Goal: Information Seeking & Learning: Find specific fact

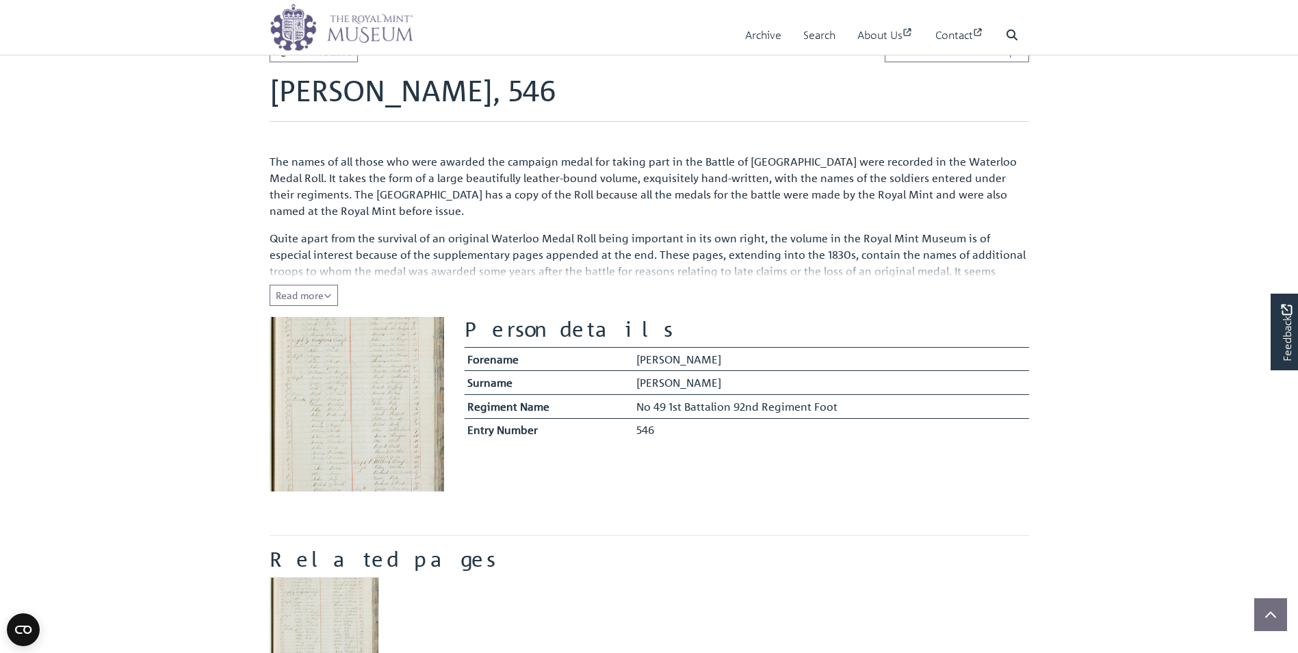
scroll to position [205, 0]
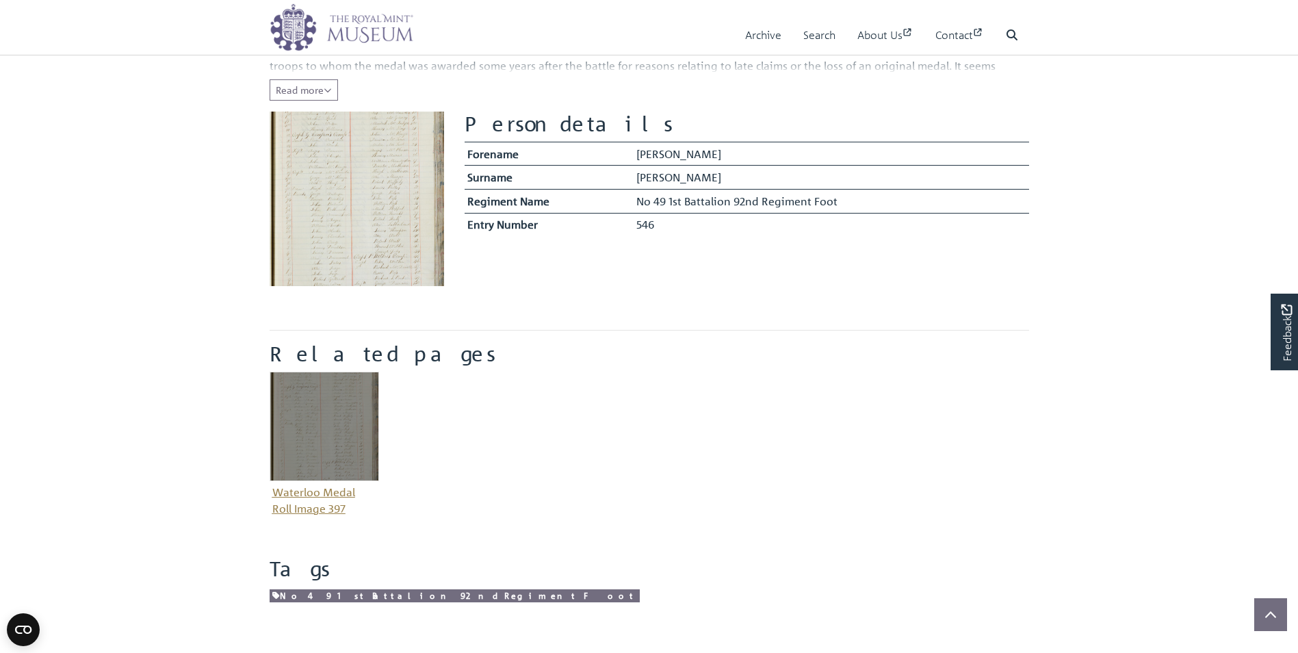
click at [346, 459] on img "Item related to this entity" at bounding box center [325, 427] width 110 height 110
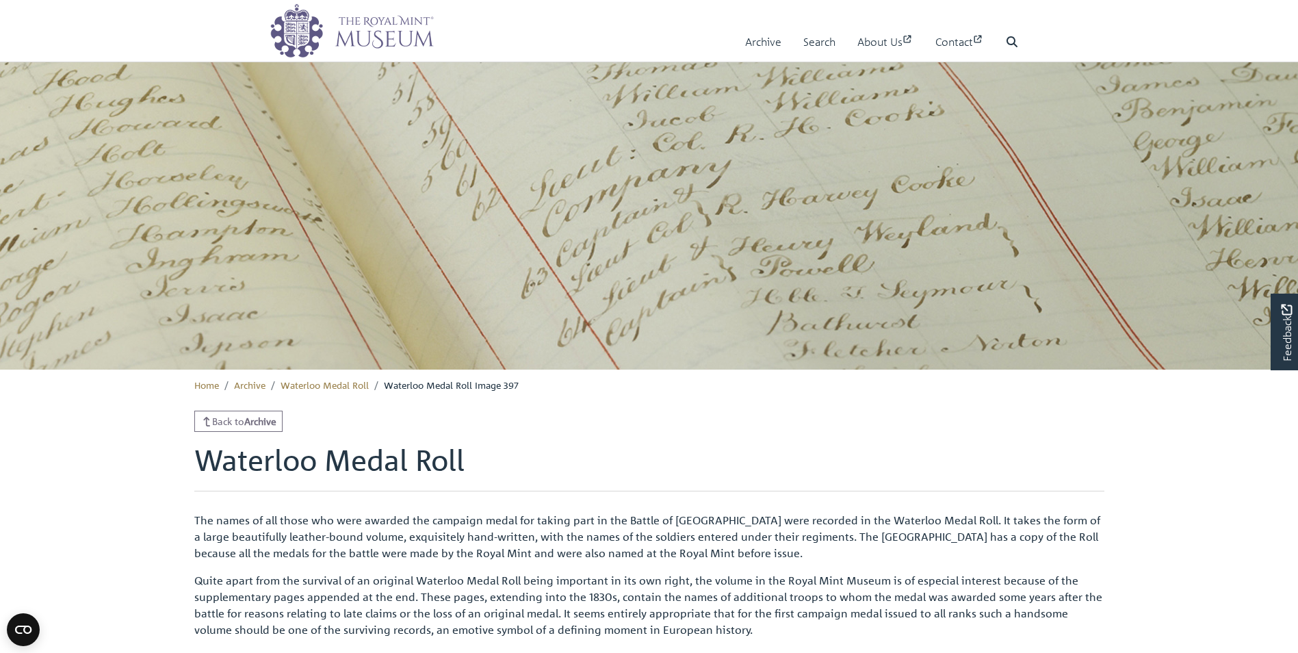
drag, startPoint x: 508, startPoint y: 324, endPoint x: 486, endPoint y: 250, distance: 77.1
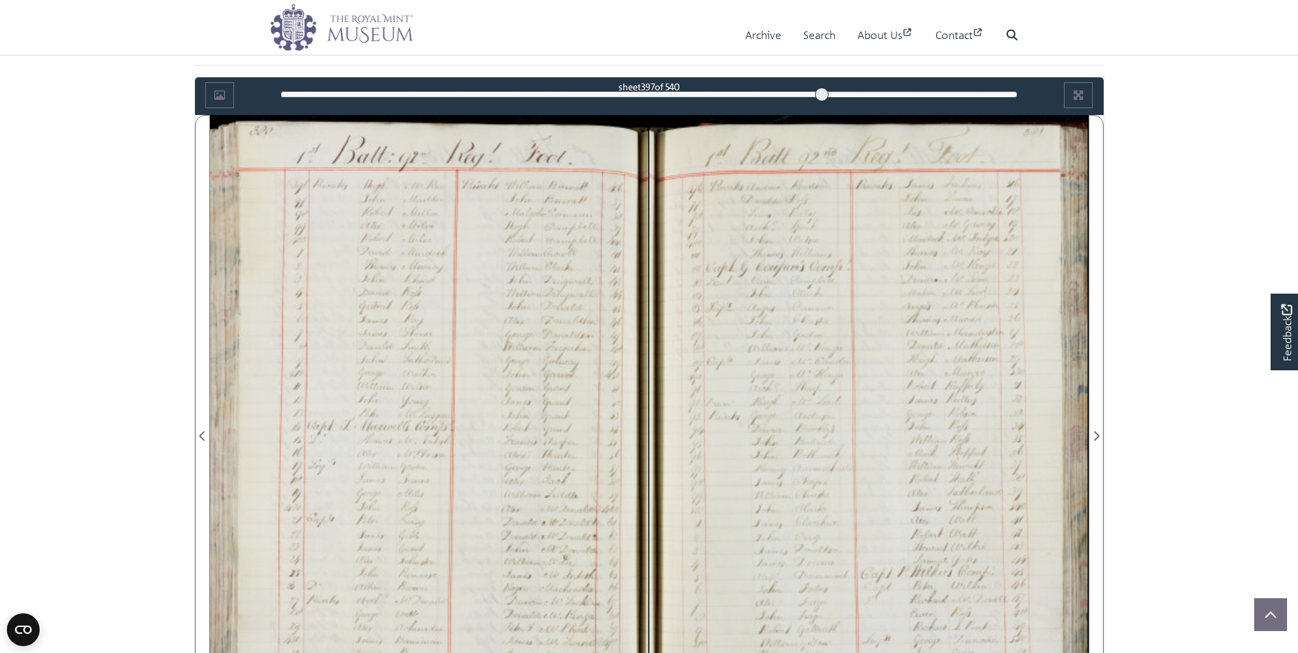
scroll to position [772, 0]
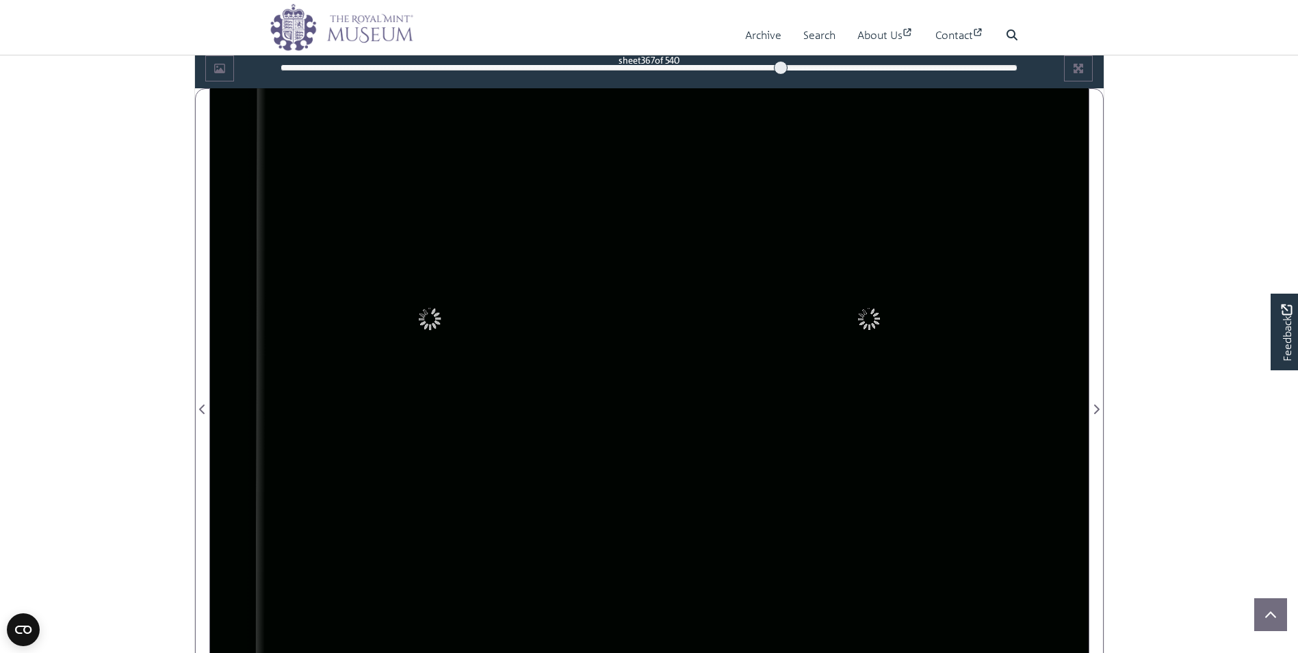
drag, startPoint x: 823, startPoint y: 65, endPoint x: 696, endPoint y: 75, distance: 127.7
click at [696, 75] on div "sheet 367 of 540 367 ***" at bounding box center [649, 68] width 758 height 26
drag, startPoint x: 696, startPoint y: 67, endPoint x: 574, endPoint y: 66, distance: 121.8
click at [574, 66] on div at bounding box center [575, 68] width 14 height 14
click at [574, 66] on div at bounding box center [576, 68] width 14 height 14
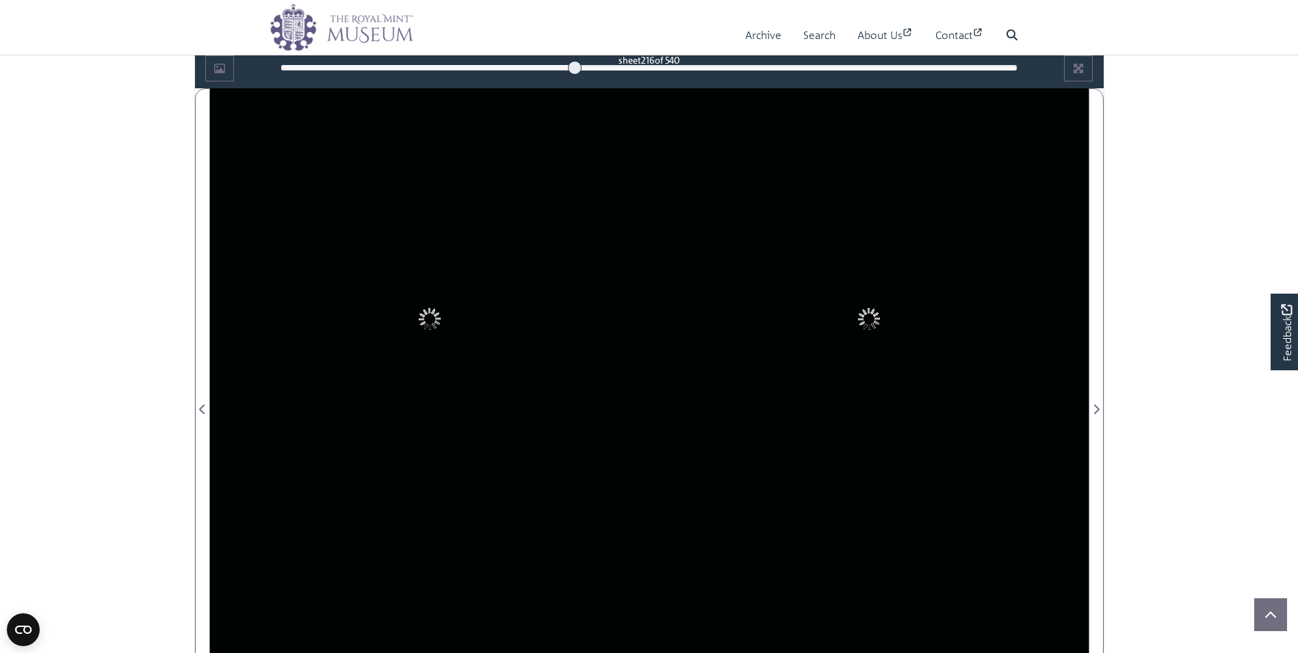
click at [698, 64] on div "216" at bounding box center [649, 68] width 737 height 14
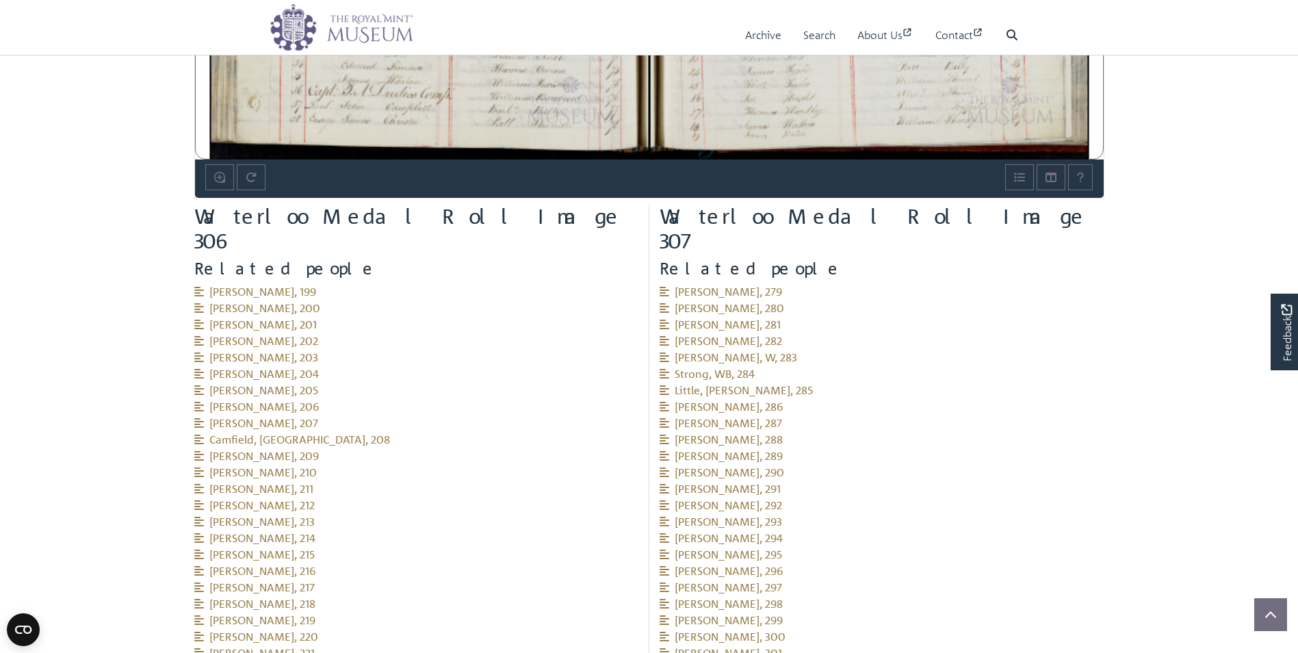
scroll to position [1320, 0]
